Goal: Task Accomplishment & Management: Manage account settings

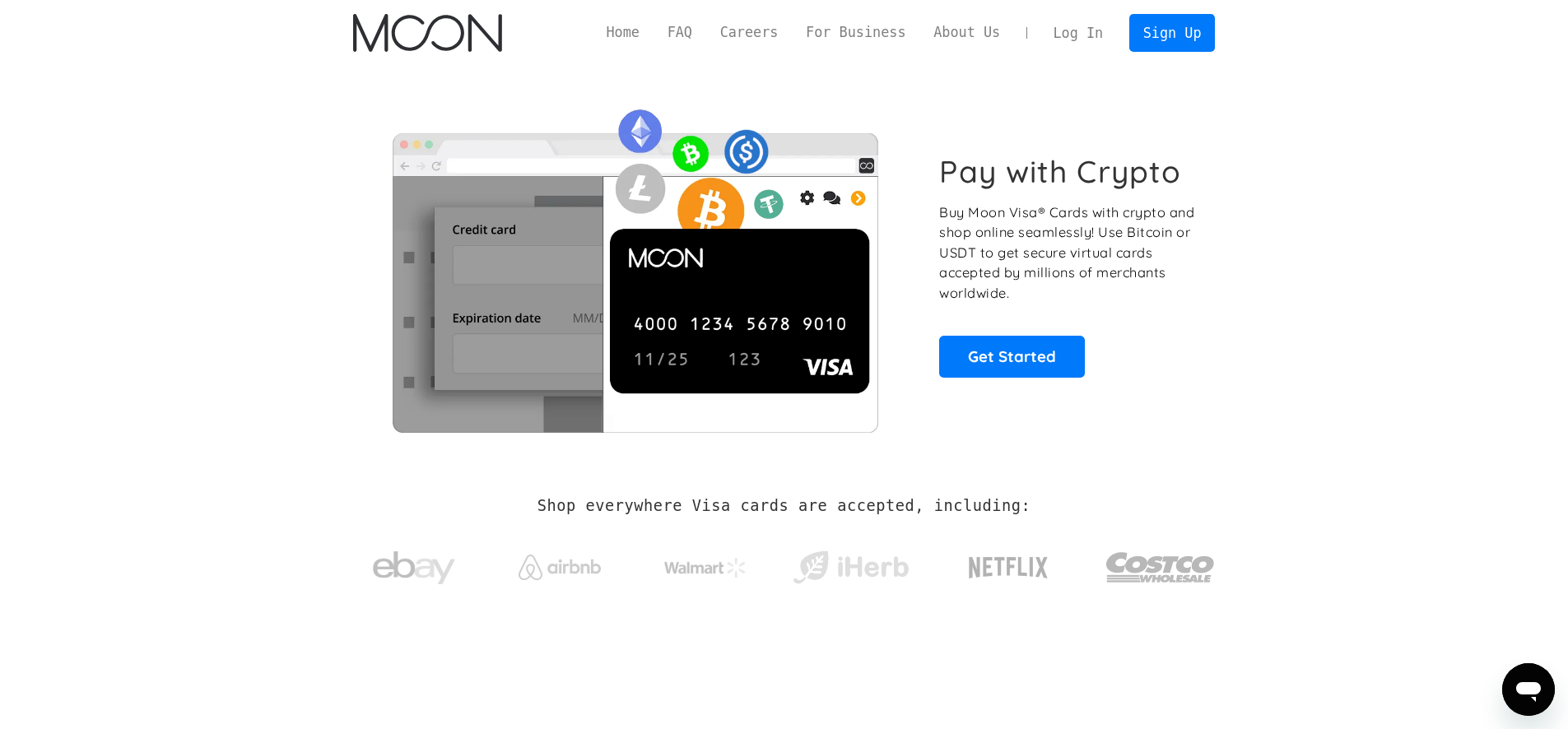
click at [1053, 35] on link "Log In" at bounding box center [1078, 33] width 78 height 36
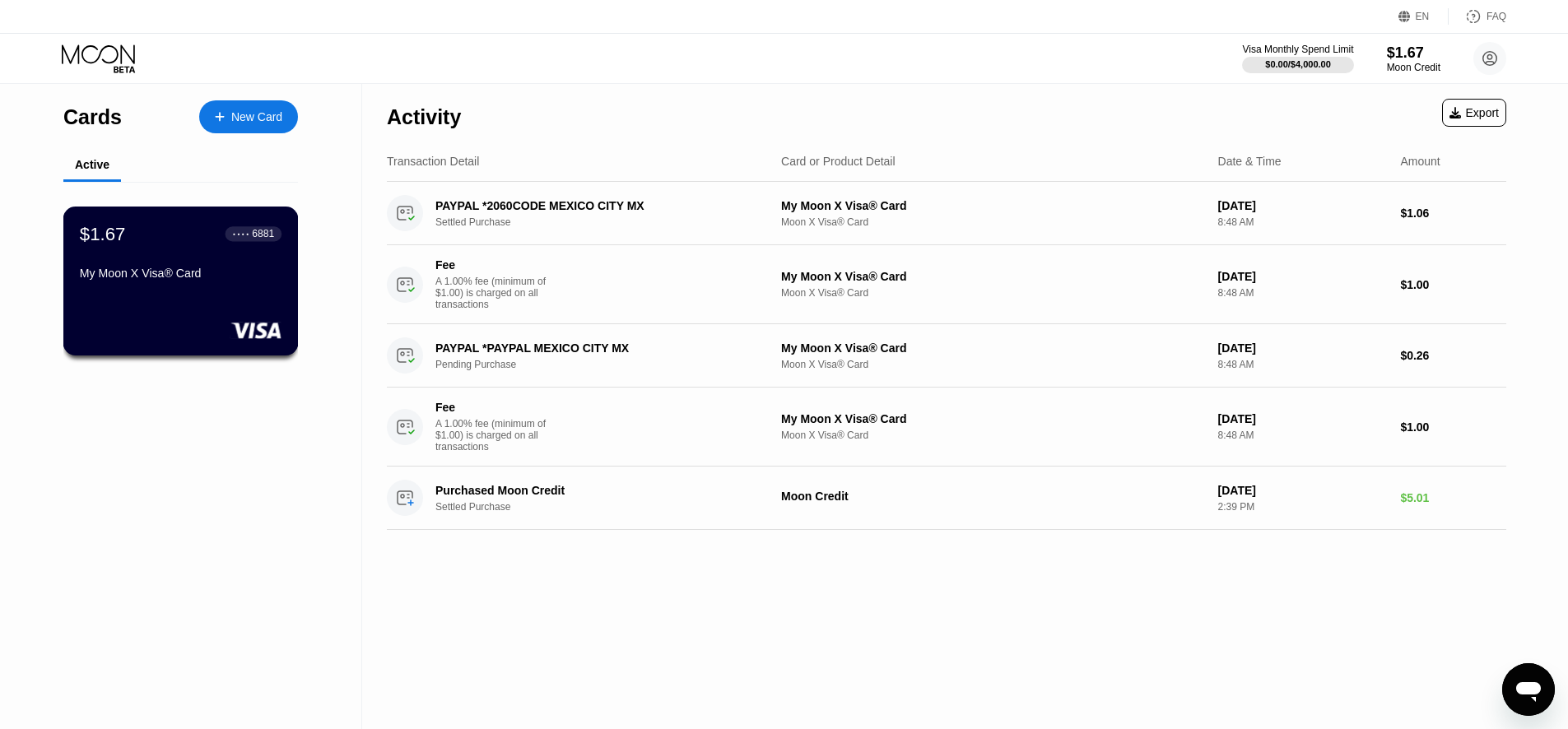
click at [214, 229] on div "$1.67 ● ● ● ● 6881" at bounding box center [181, 234] width 202 height 22
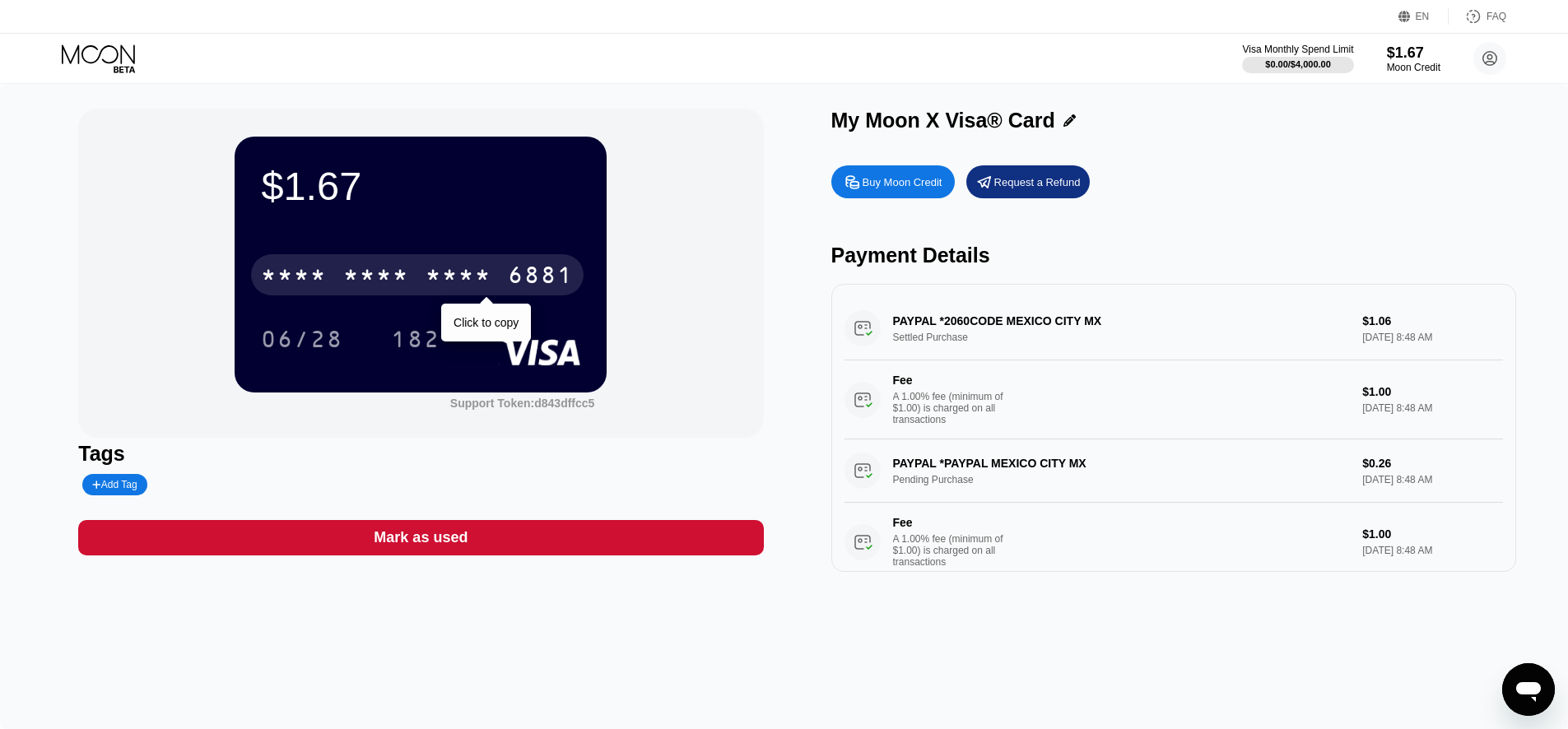
click at [529, 278] on div "6881" at bounding box center [541, 277] width 66 height 27
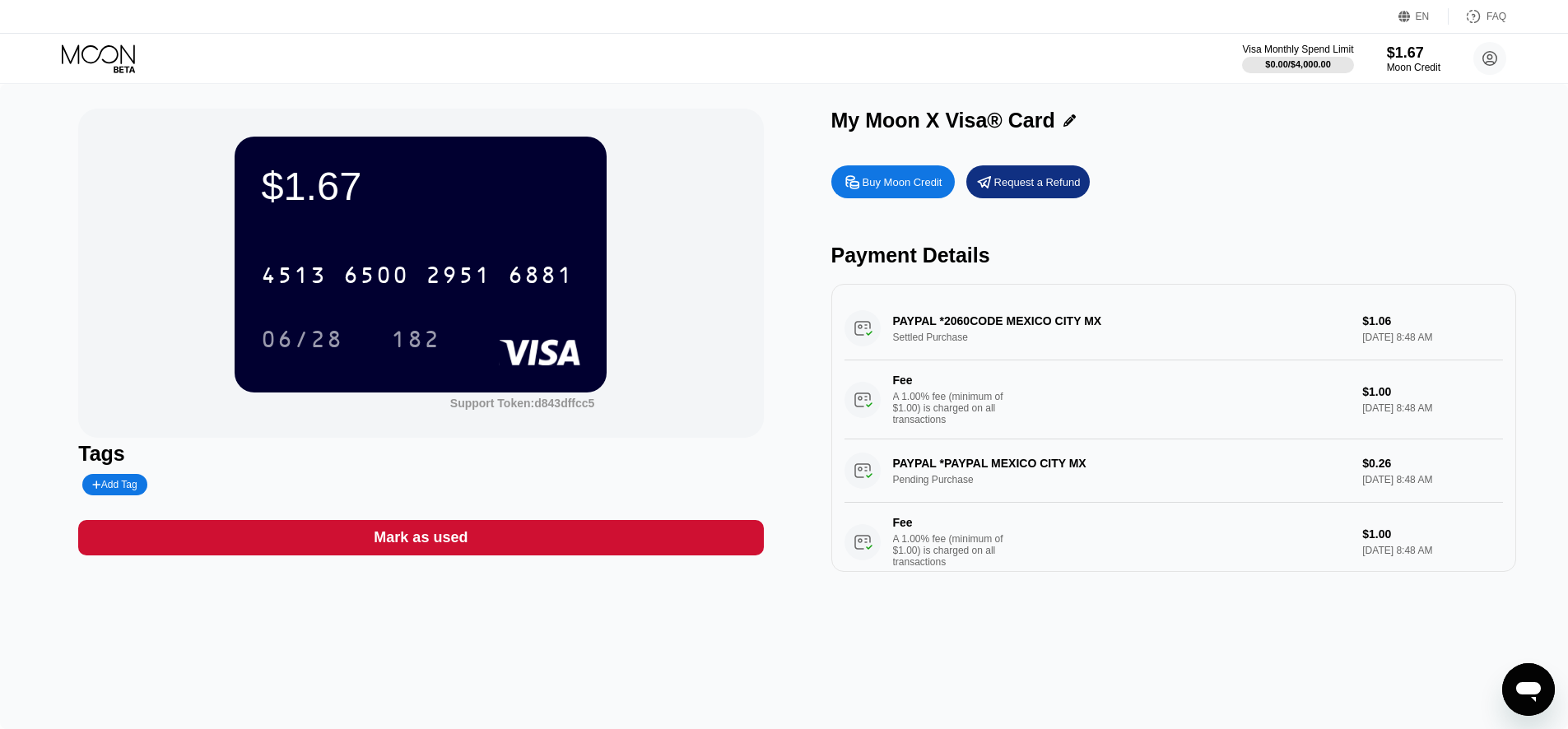
drag, startPoint x: 43, startPoint y: 76, endPoint x: 60, endPoint y: 72, distance: 17.5
click at [50, 75] on div "Visa Monthly Spend Limit $0.00 / $4,000.00 $1.67 Moon Credit light light [EMAIL…" at bounding box center [784, 58] width 1568 height 49
click at [80, 66] on icon at bounding box center [100, 59] width 77 height 28
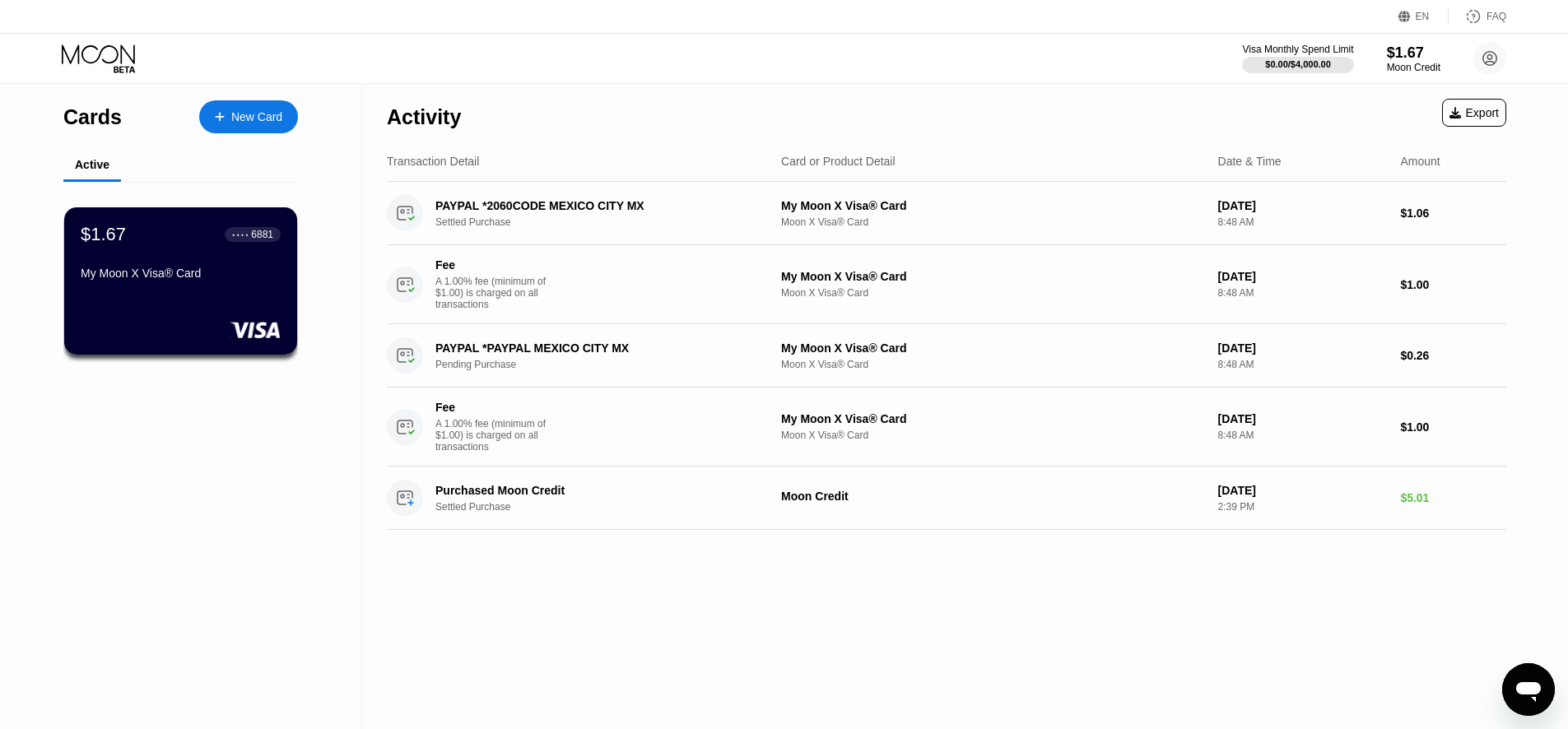
click at [290, 110] on div "New Card" at bounding box center [248, 116] width 99 height 33
